Goal: Browse casually

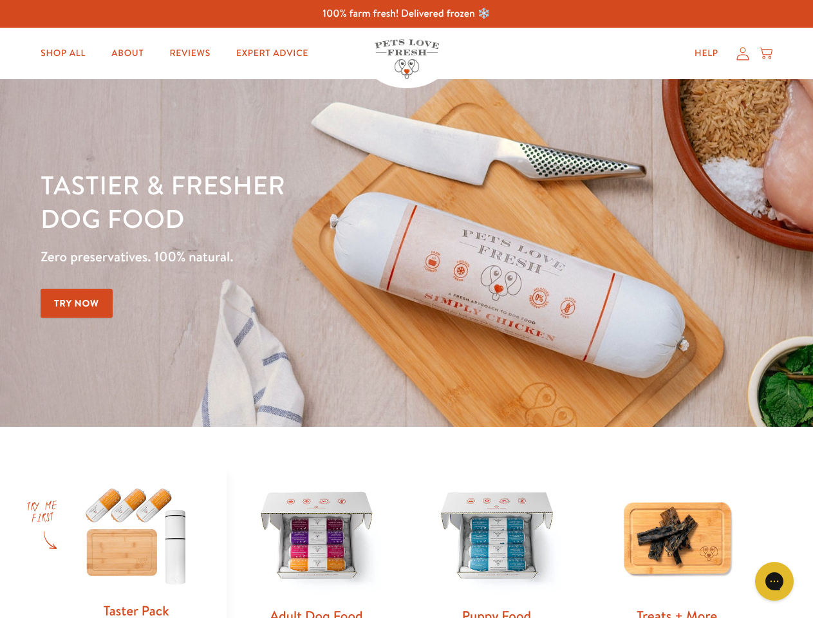
click at [406, 309] on div "Tastier & fresher dog food Zero preservatives. 100% natural. Try Now" at bounding box center [285, 253] width 488 height 170
click at [774, 581] on icon "Gorgias live chat" at bounding box center [774, 581] width 12 height 12
